Goal: Information Seeking & Learning: Learn about a topic

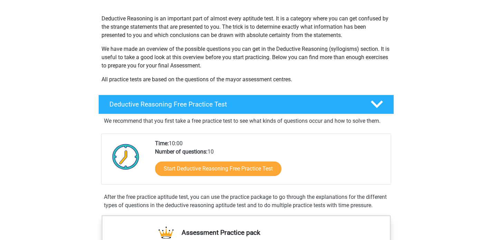
scroll to position [124, 0]
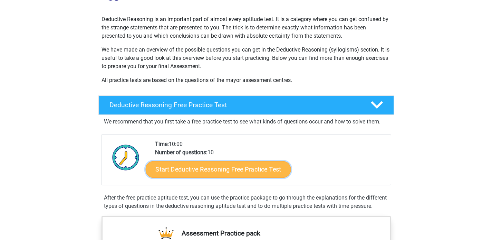
click at [214, 172] on link "Start Deductive Reasoning Free Practice Test" at bounding box center [217, 169] width 145 height 17
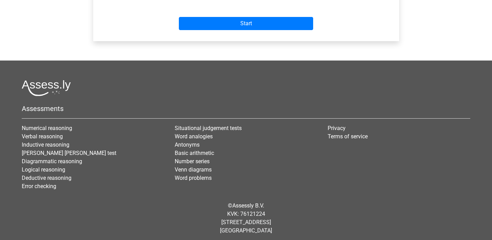
scroll to position [302, 0]
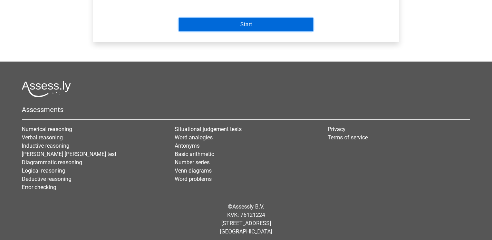
click at [285, 29] on input "Start" at bounding box center [246, 24] width 134 height 13
